Goal: Information Seeking & Learning: Learn about a topic

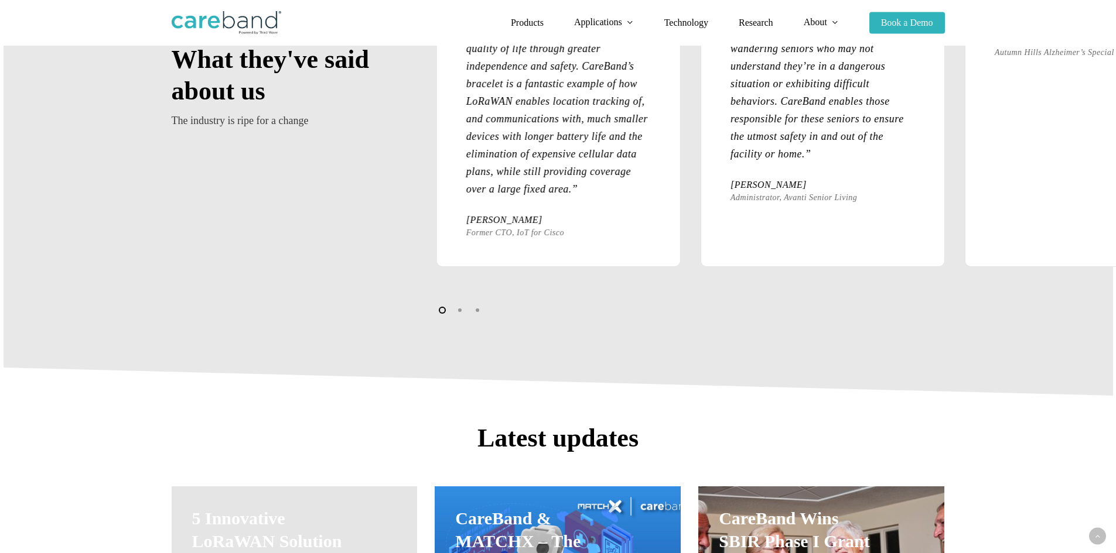
scroll to position [1757, 0]
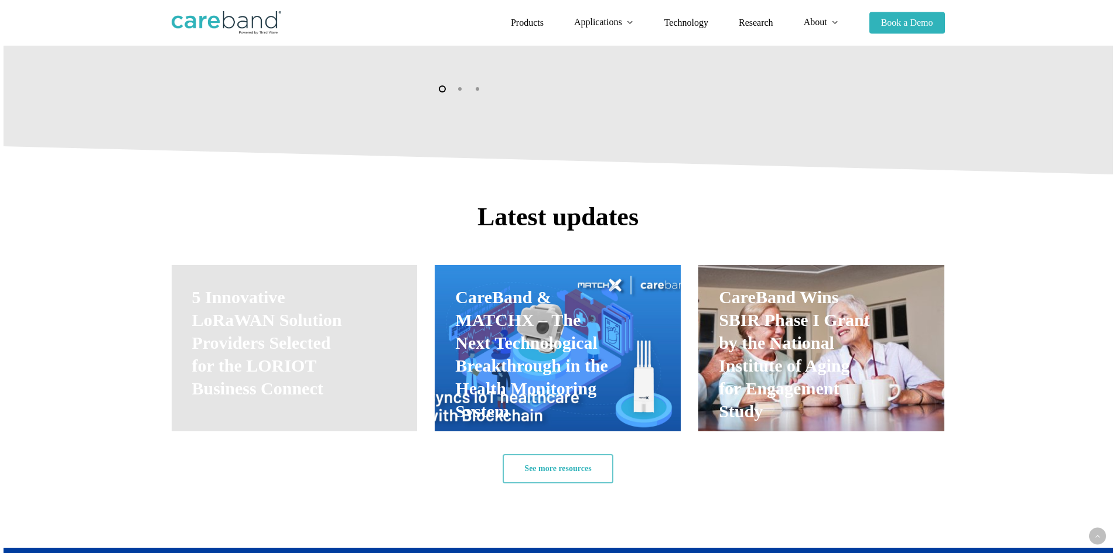
click at [839, 392] on link "CareBand Wins SBIR Phase I Grant by the National Institute of Aging for Engagem…" at bounding box center [821, 348] width 246 height 166
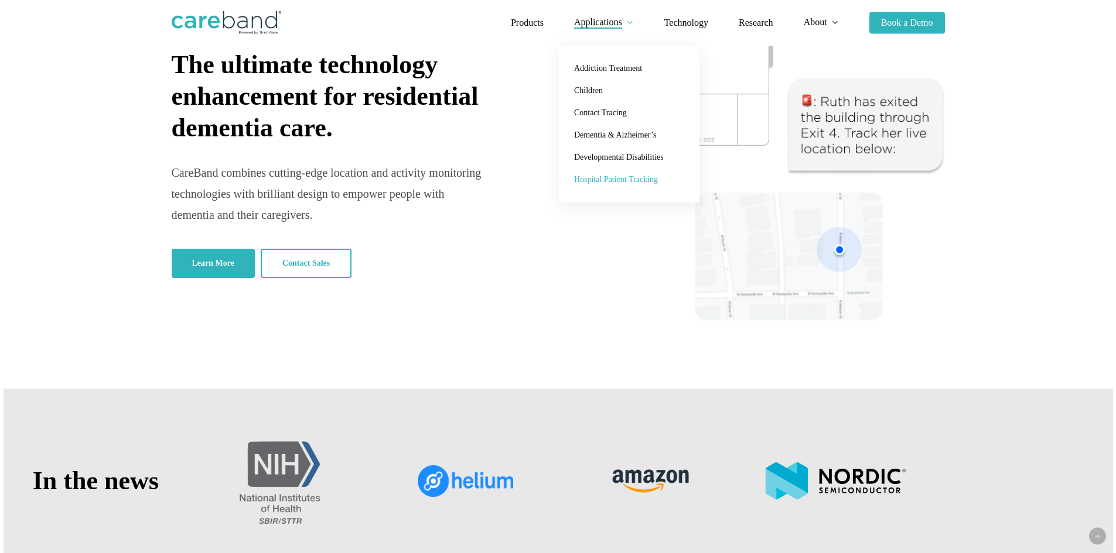
scroll to position [0, 0]
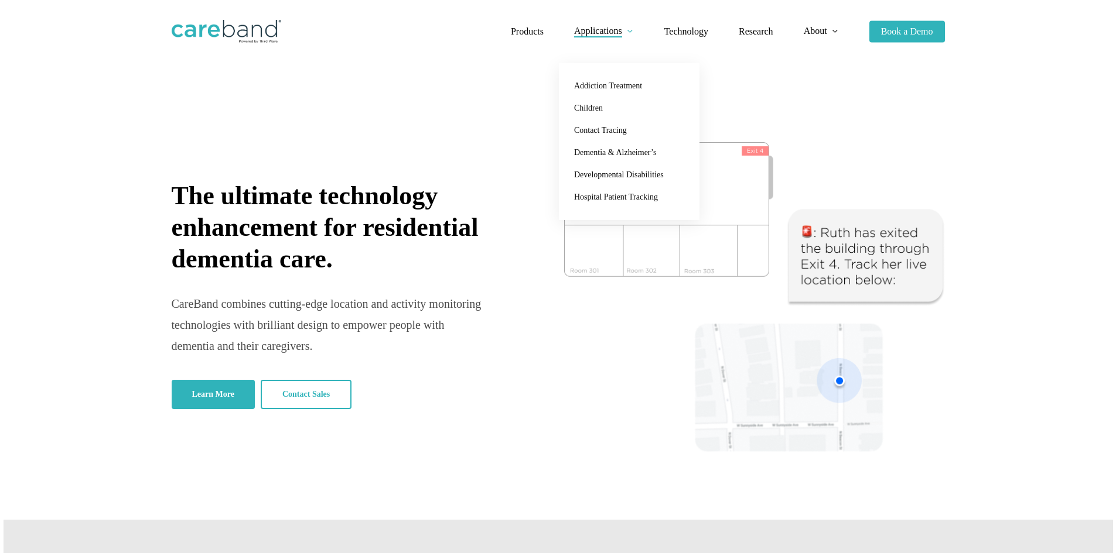
click at [584, 361] on img at bounding box center [754, 297] width 381 height 310
click at [680, 266] on img at bounding box center [754, 297] width 381 height 310
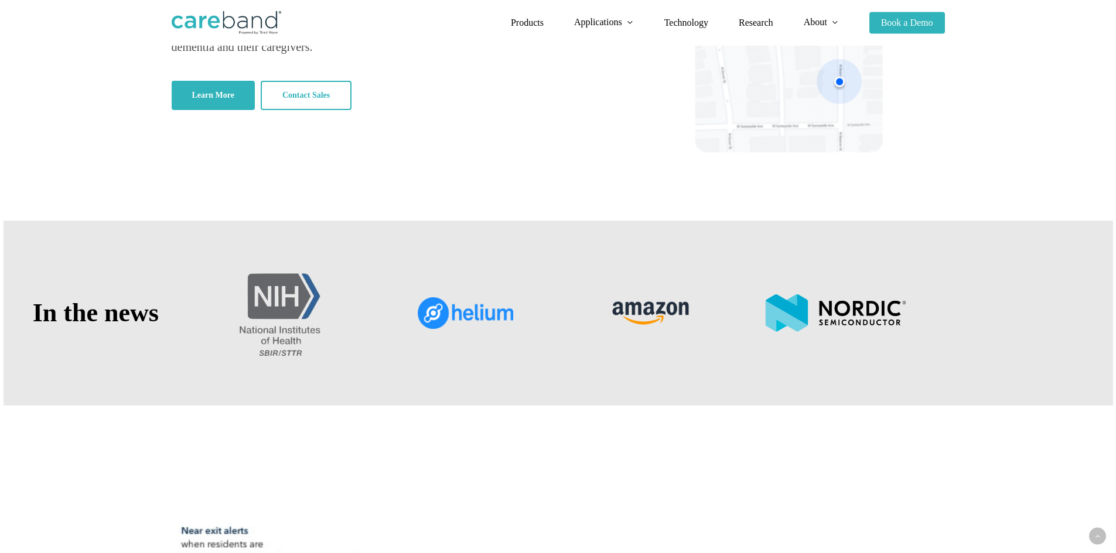
scroll to position [293, 0]
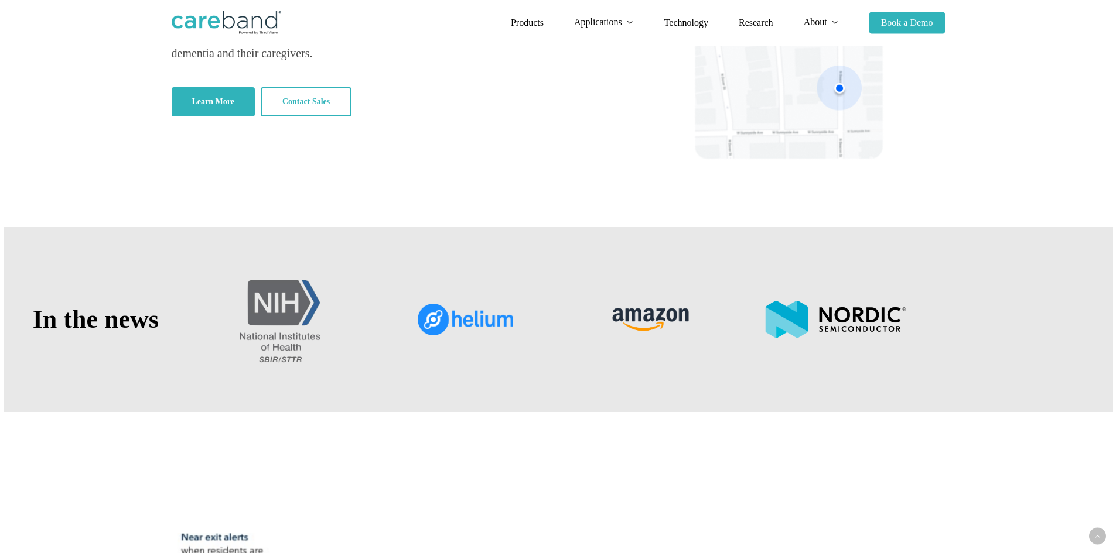
click at [839, 330] on img at bounding box center [835, 319] width 140 height 37
click at [86, 324] on h2 "In the news" at bounding box center [96, 320] width 140 height 32
drag, startPoint x: 31, startPoint y: 321, endPoint x: 159, endPoint y: 322, distance: 128.3
click at [159, 322] on h2 "In the news" at bounding box center [96, 320] width 140 height 32
copy h2 "In the news"
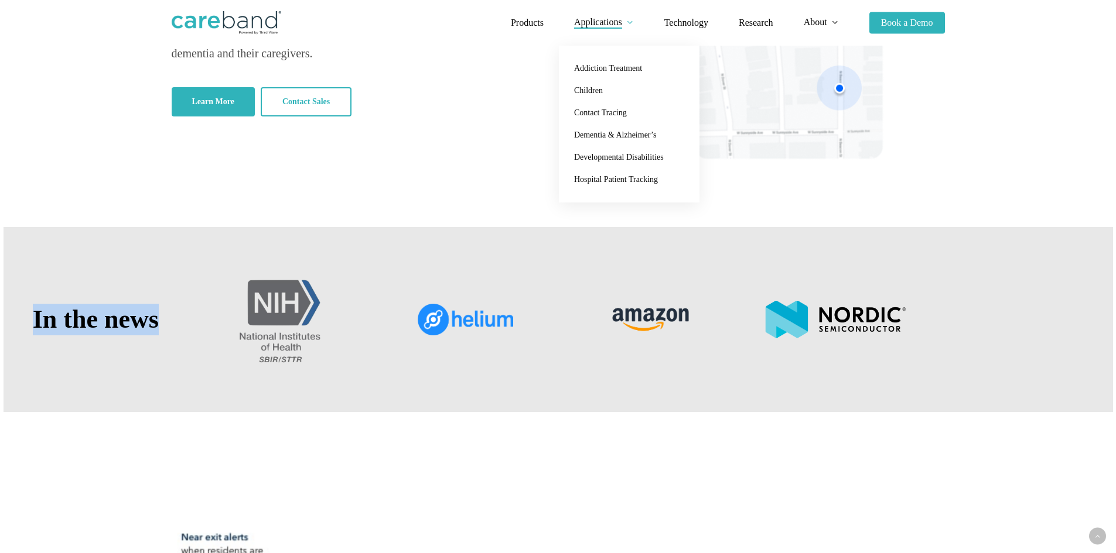
click at [477, 331] on img at bounding box center [465, 319] width 95 height 31
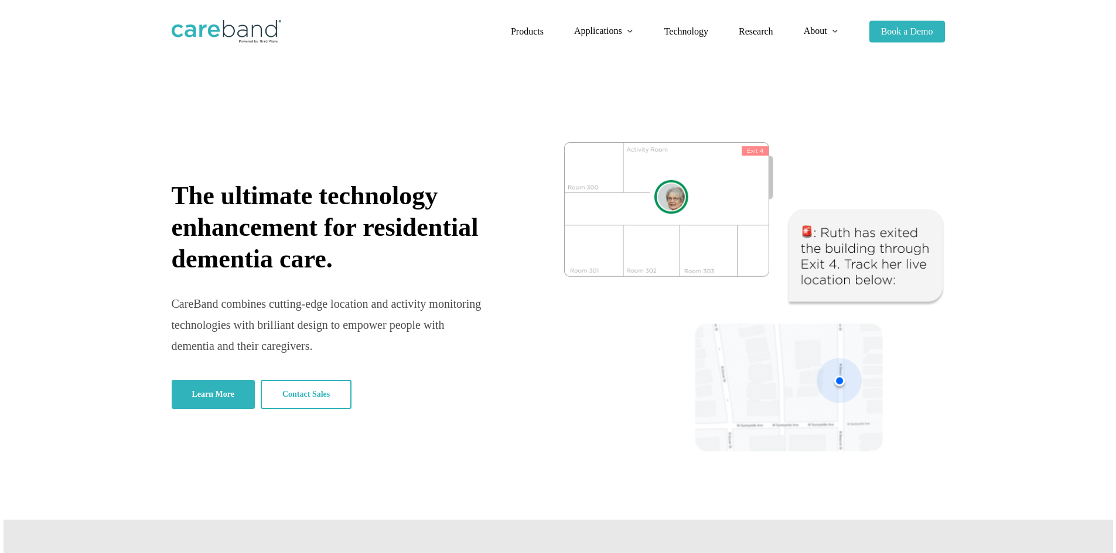
click at [698, 36] on li "Technology" at bounding box center [686, 31] width 74 height 63
click at [692, 32] on span "Technology" at bounding box center [686, 31] width 44 height 10
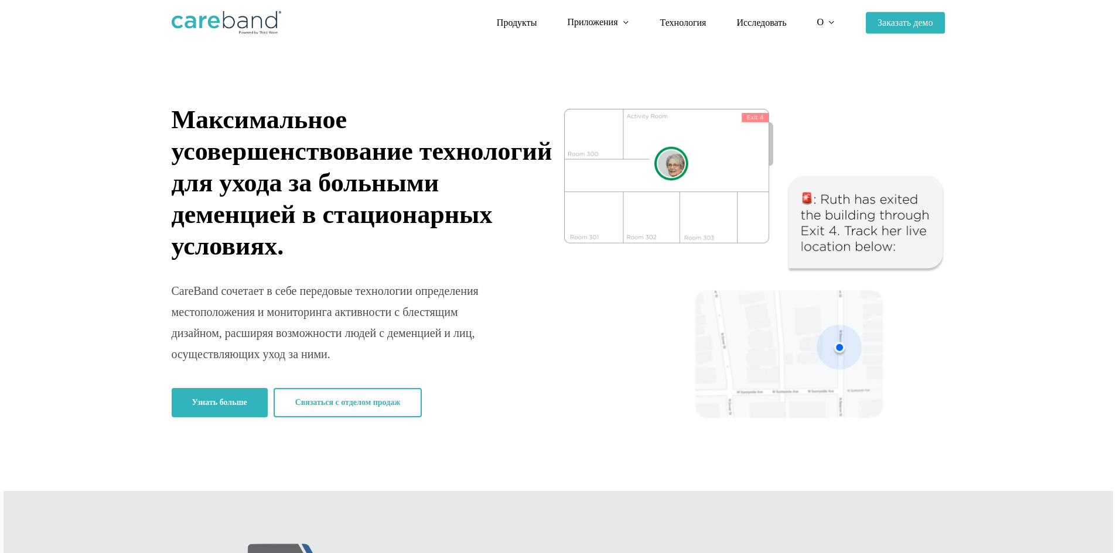
scroll to position [35, 0]
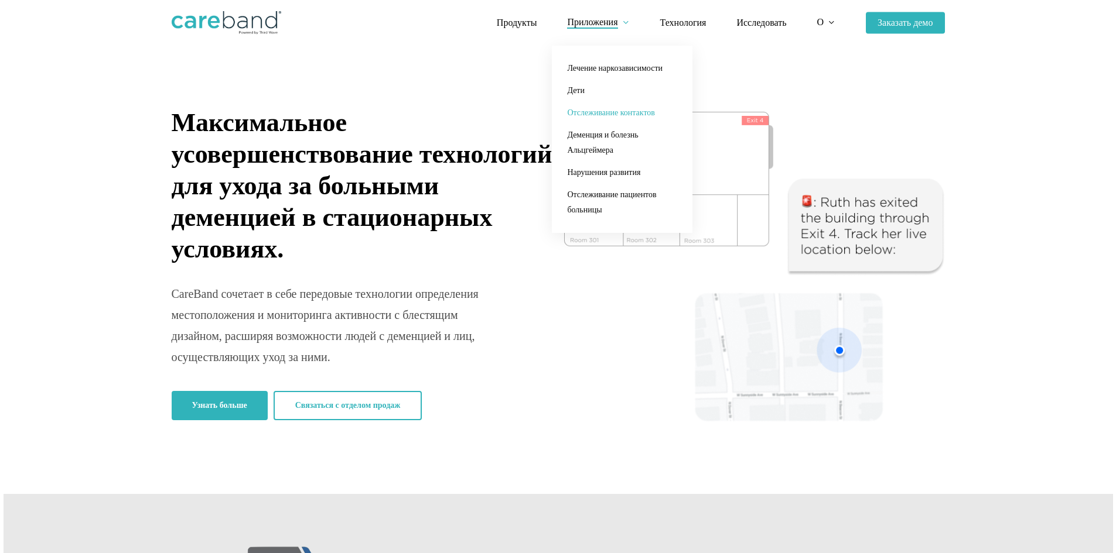
click at [642, 120] on link "Отслеживание контактов" at bounding box center [621, 113] width 117 height 22
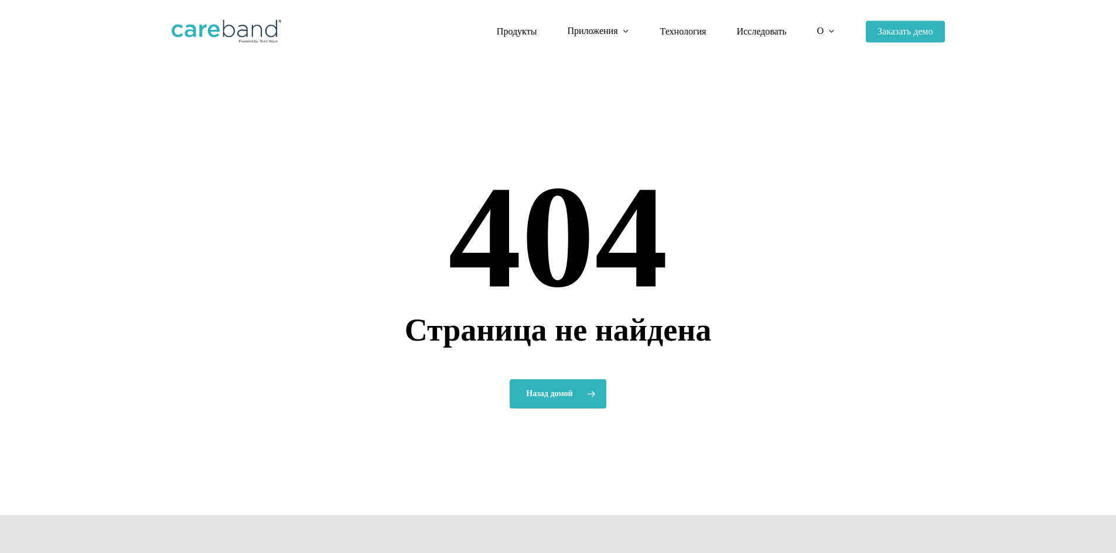
click at [518, 25] on li "Продукты" at bounding box center [516, 31] width 71 height 63
click at [521, 26] on font "Продукты" at bounding box center [517, 31] width 40 height 10
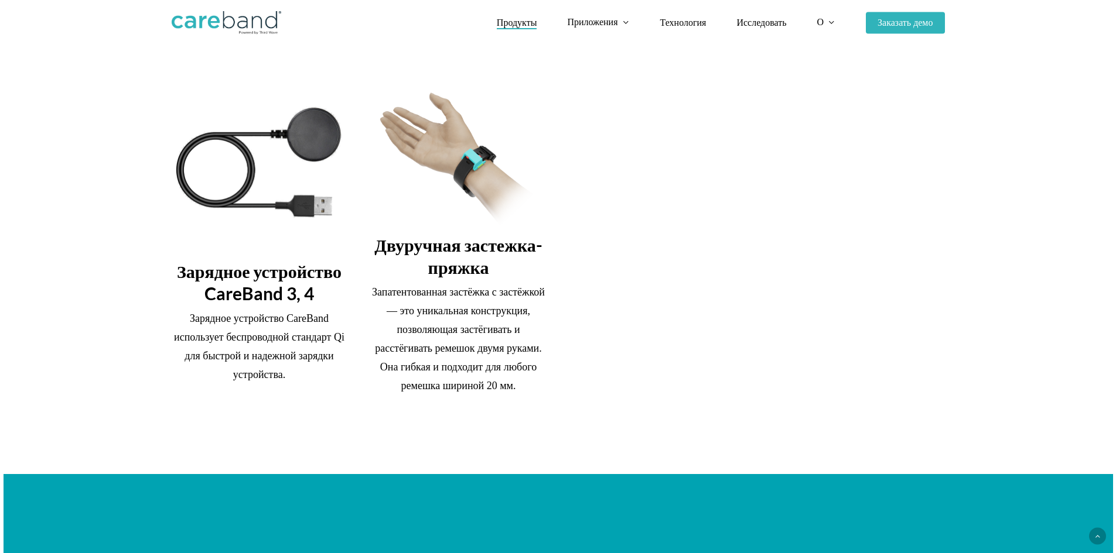
scroll to position [1464, 0]
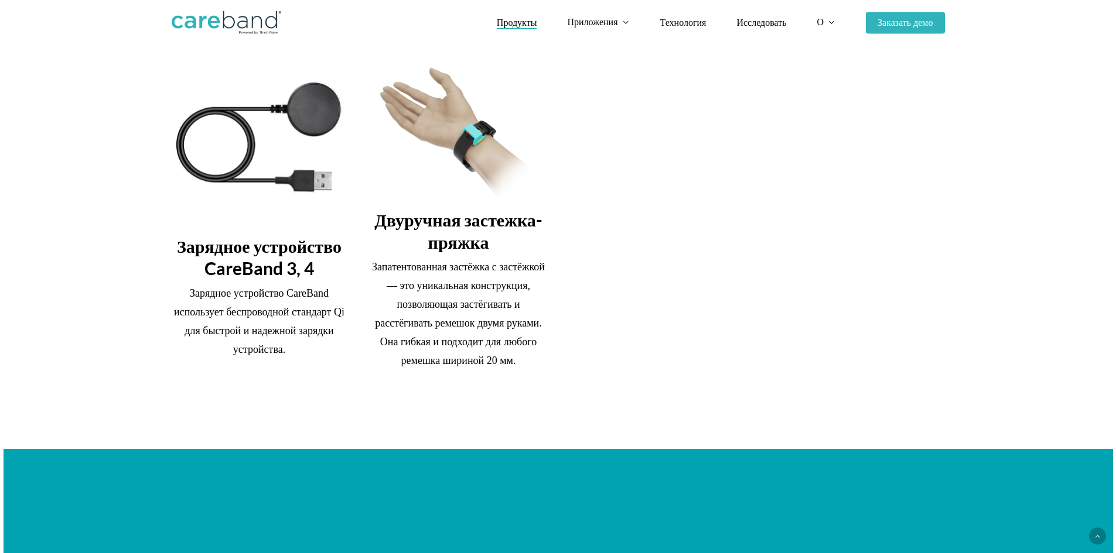
click at [251, 177] on img at bounding box center [260, 146] width 176 height 159
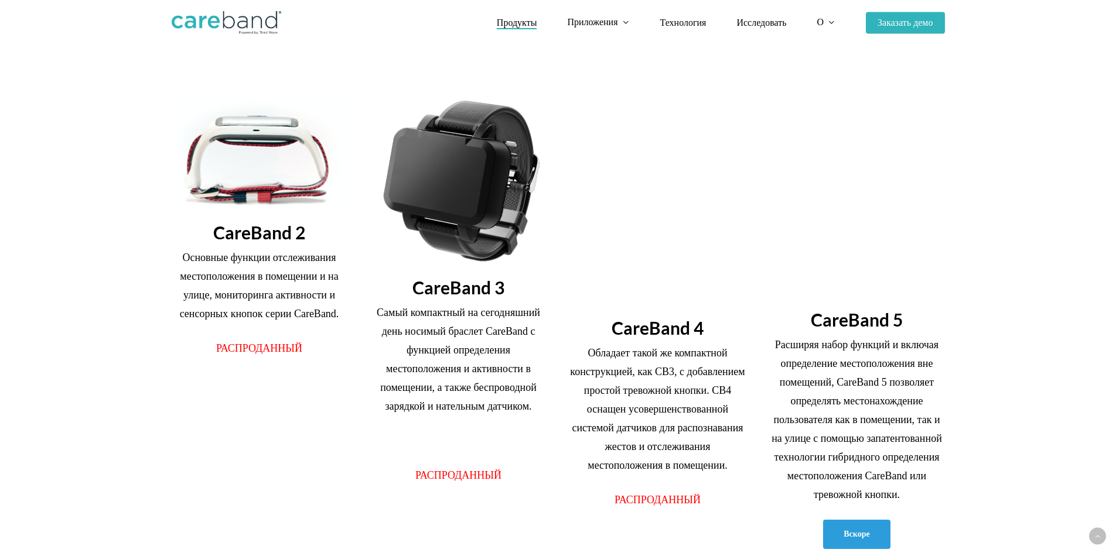
scroll to position [195, 0]
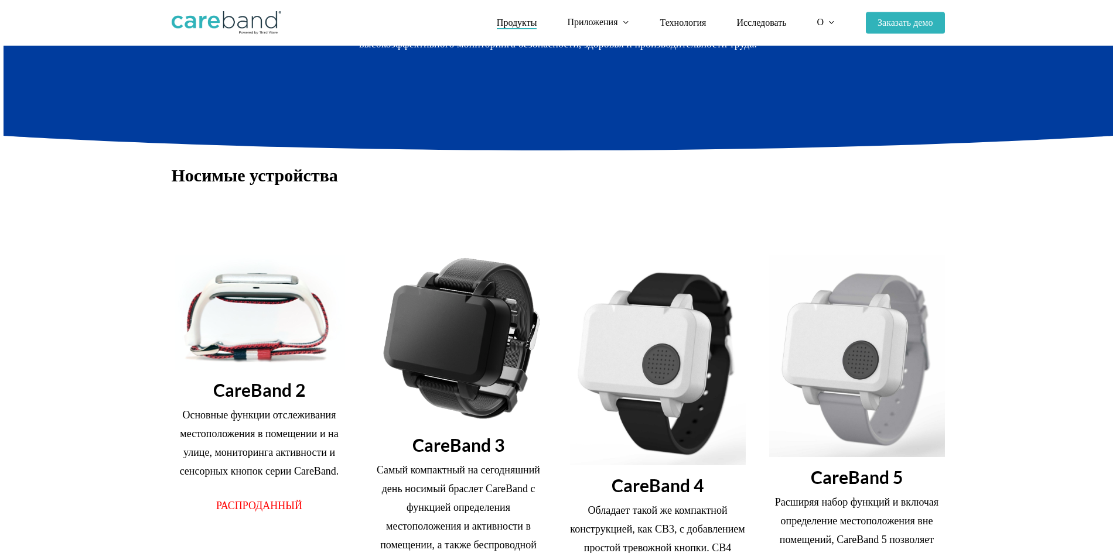
click at [225, 23] on img at bounding box center [227, 22] width 110 height 23
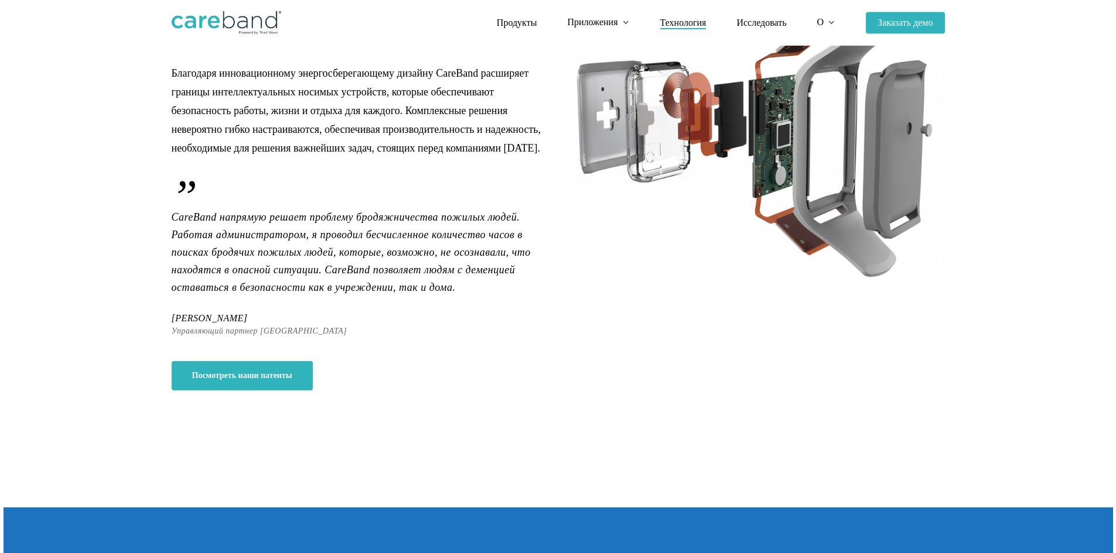
scroll to position [195, 0]
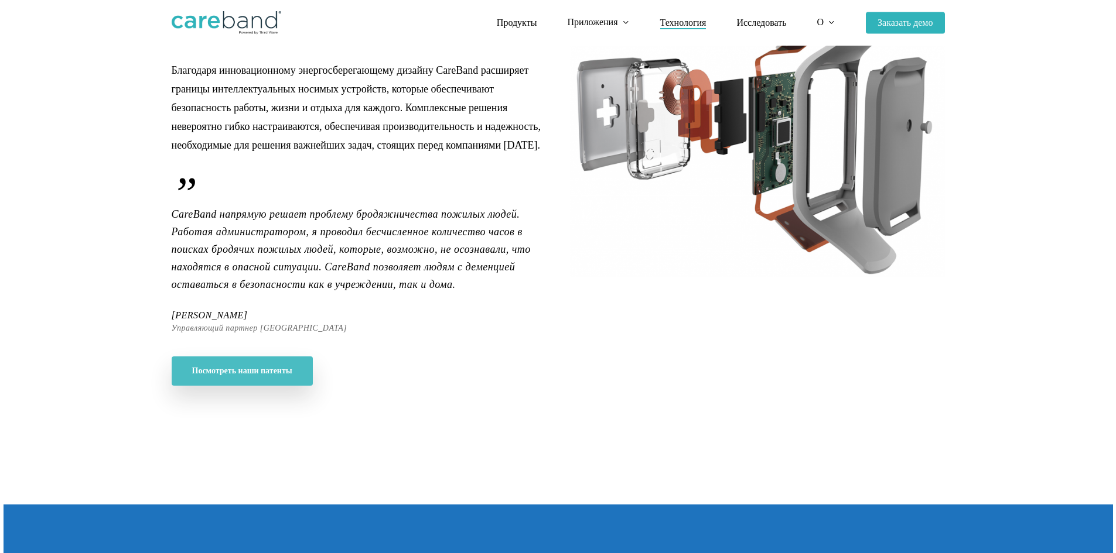
click at [289, 368] on font "Посмотреть наши патенты" at bounding box center [242, 371] width 100 height 9
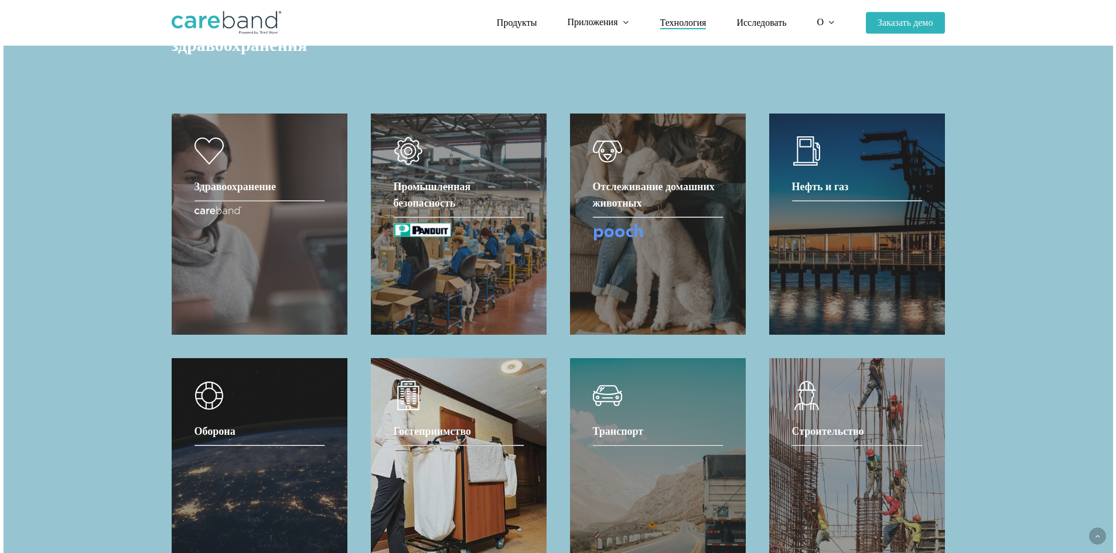
scroll to position [1073, 0]
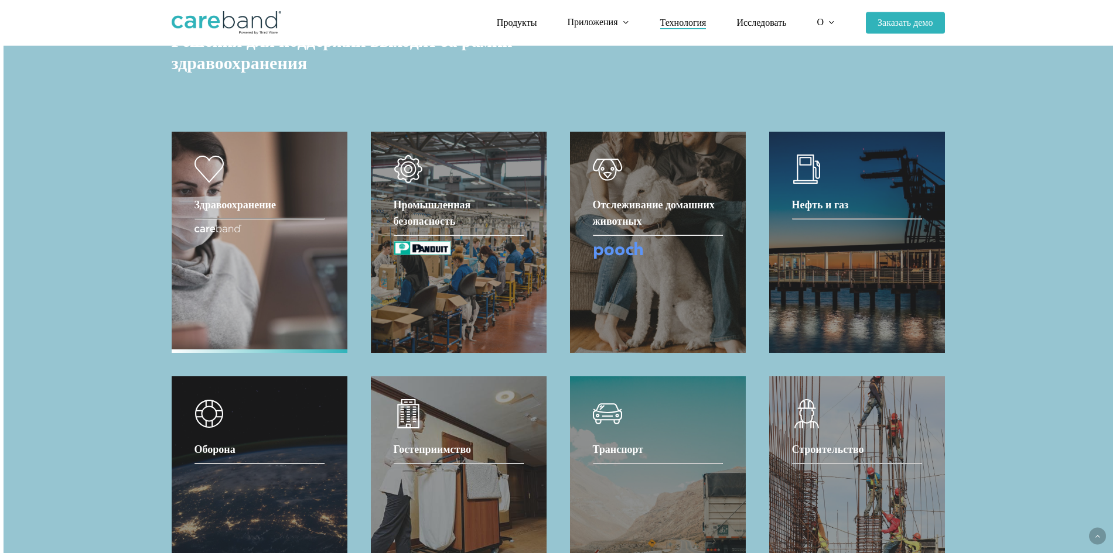
click at [317, 299] on div "Здравоохранение" at bounding box center [259, 243] width 130 height 176
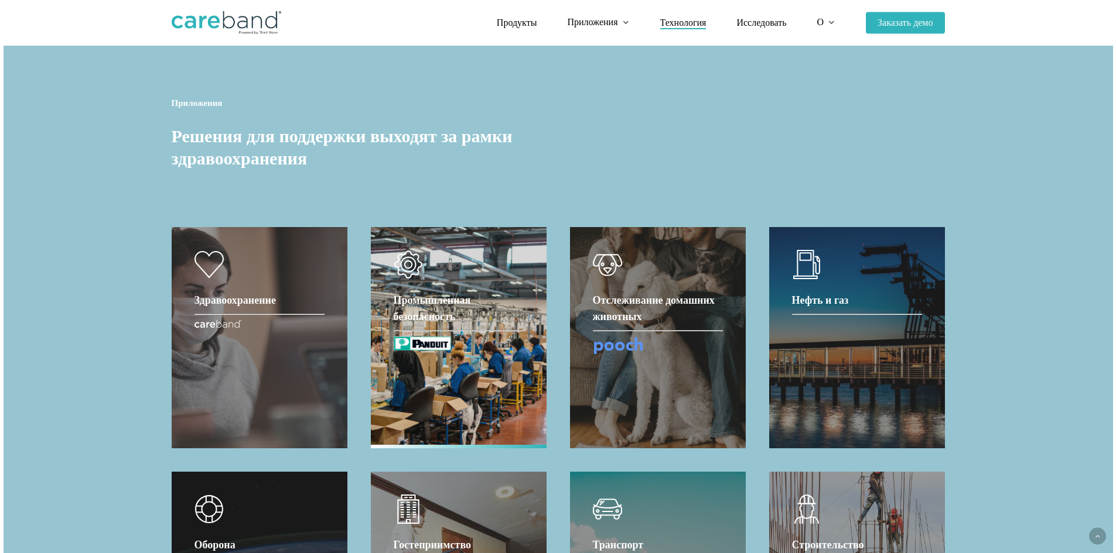
scroll to position [976, 0]
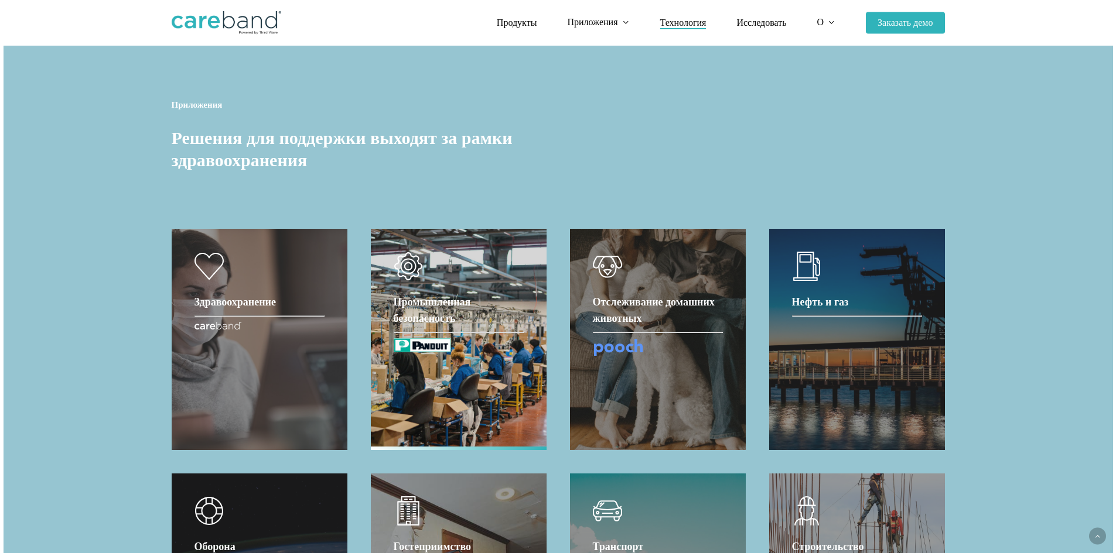
click at [486, 323] on link at bounding box center [458, 340] width 175 height 220
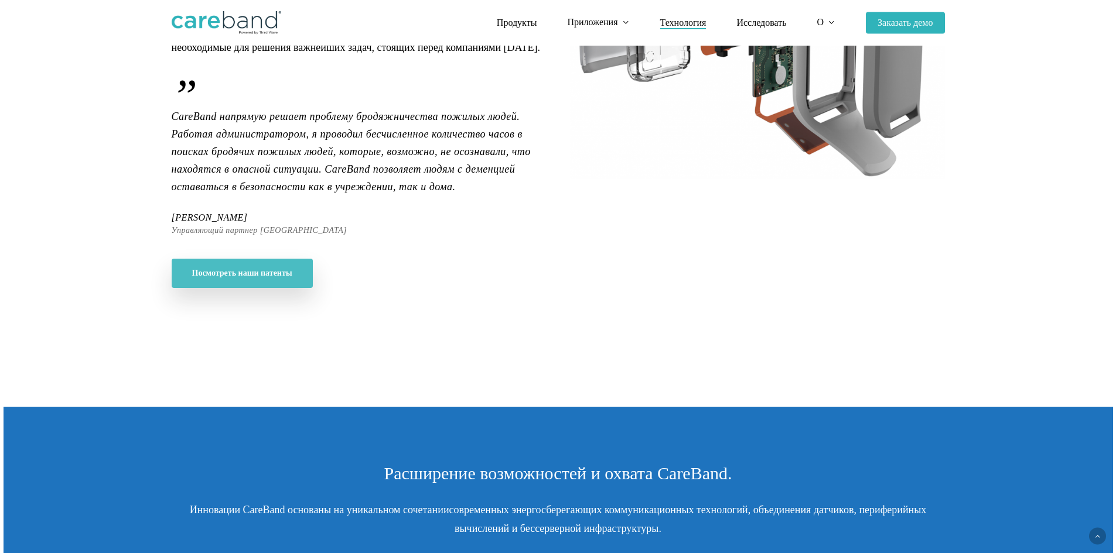
scroll to position [98, 0]
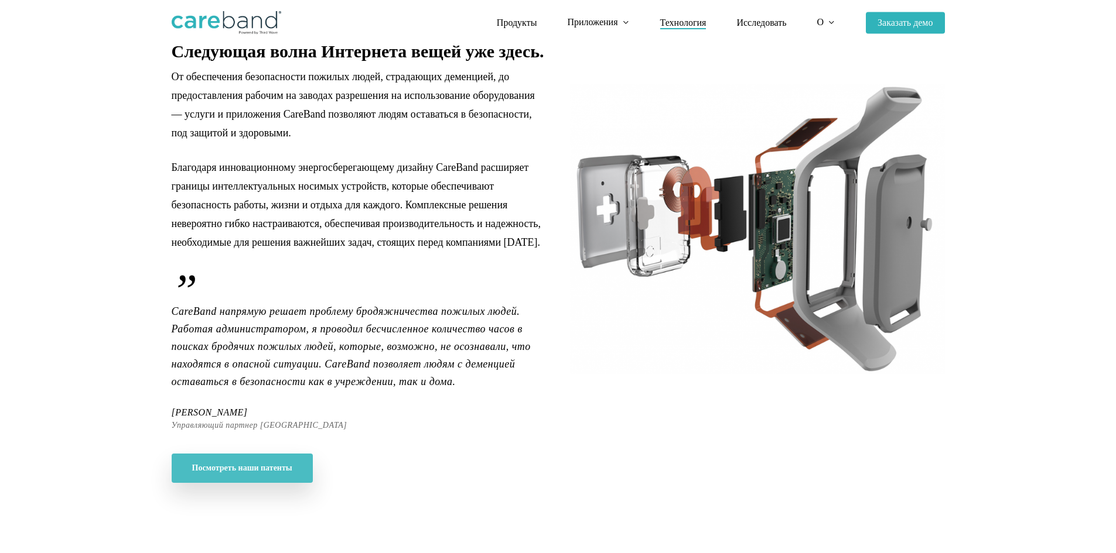
click at [774, 266] on img at bounding box center [757, 229] width 375 height 290
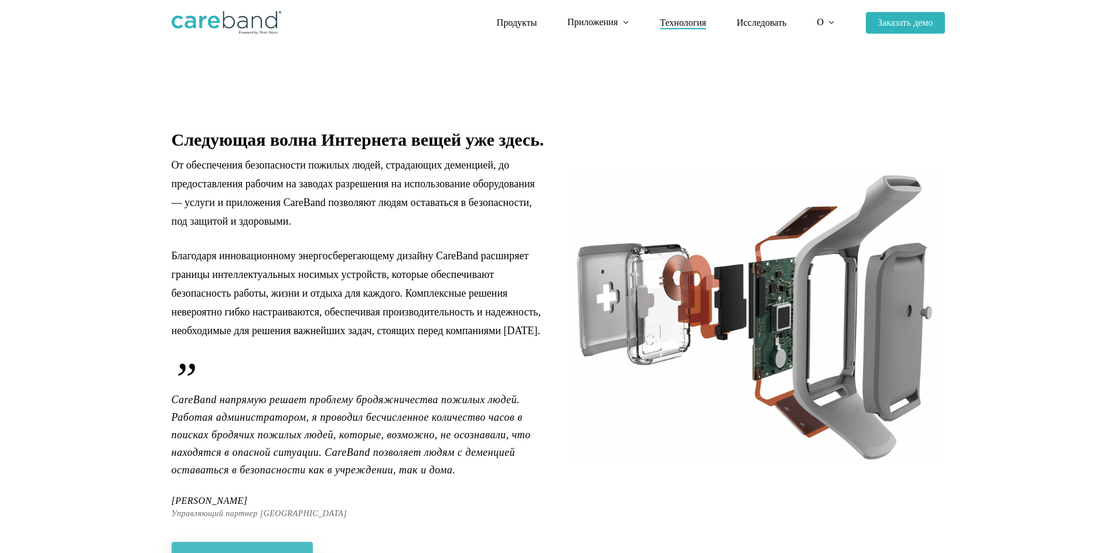
scroll to position [0, 0]
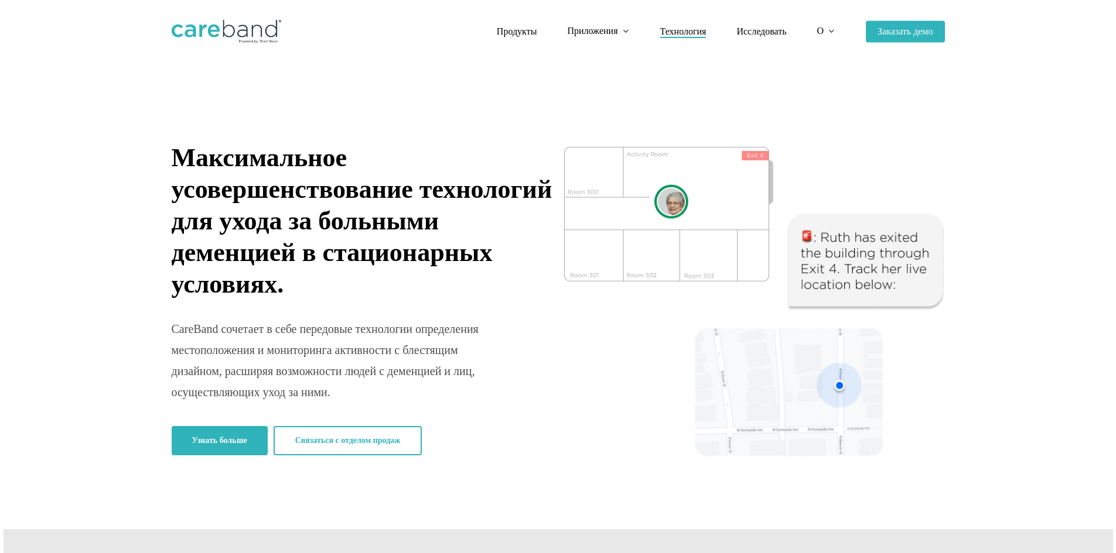
click at [687, 33] on font "Технология" at bounding box center [683, 31] width 46 height 10
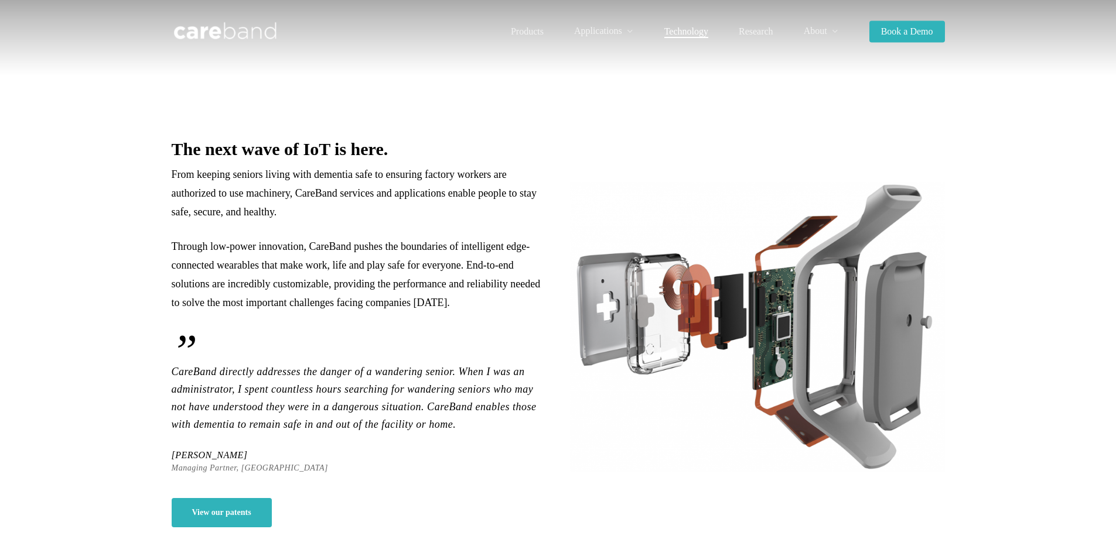
click at [199, 25] on img at bounding box center [226, 31] width 108 height 23
